Goal: Check status: Check status

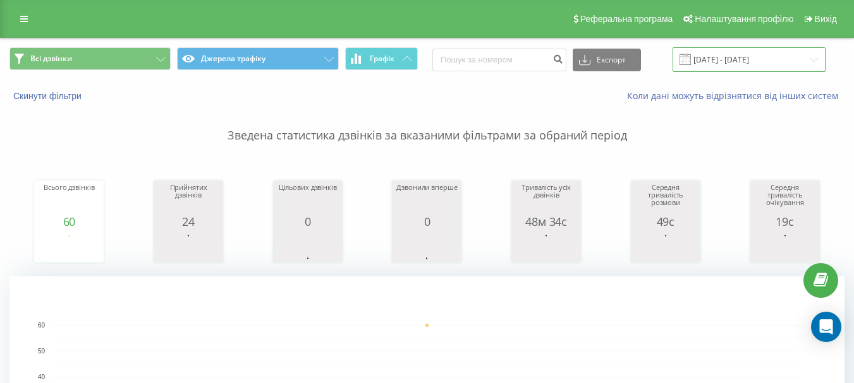
click at [715, 63] on input "20.08.2025 - 20.08.2025" at bounding box center [748, 59] width 153 height 25
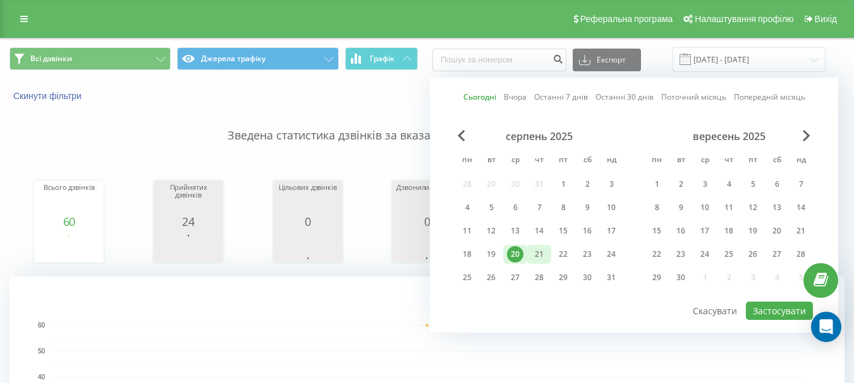
click at [534, 250] on div "21" at bounding box center [539, 254] width 16 height 16
click at [791, 310] on button "Застосувати" at bounding box center [778, 311] width 67 height 18
type input "[DATE] - [DATE]"
